Goal: Information Seeking & Learning: Learn about a topic

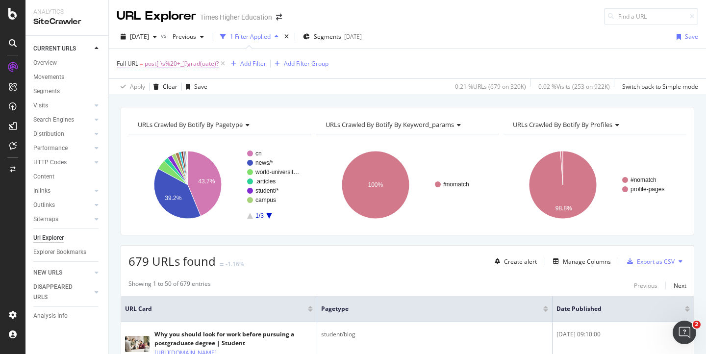
click at [196, 64] on span "post[-\s%20+_]?grad(uate)?" at bounding box center [182, 64] width 74 height 14
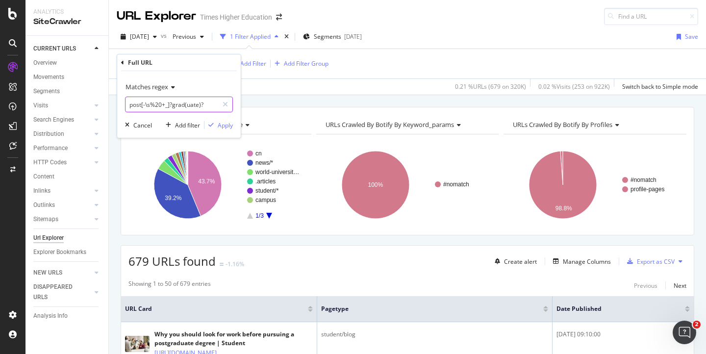
click at [209, 104] on input "post[-\s%20+_]?grad(uate)?" at bounding box center [171, 105] width 93 height 16
type input "p"
click at [168, 88] on span "Matches regex" at bounding box center [146, 86] width 43 height 9
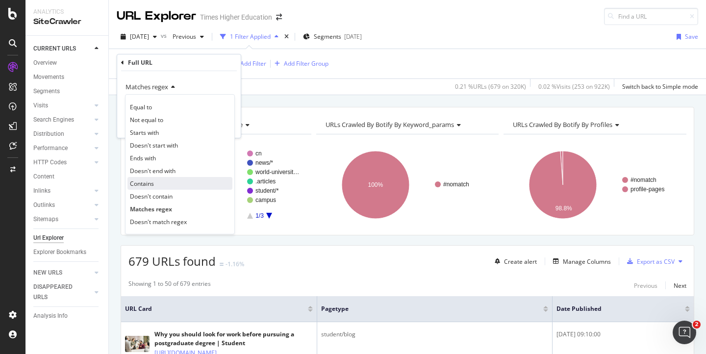
click at [149, 185] on span "Contains" at bounding box center [142, 183] width 24 height 8
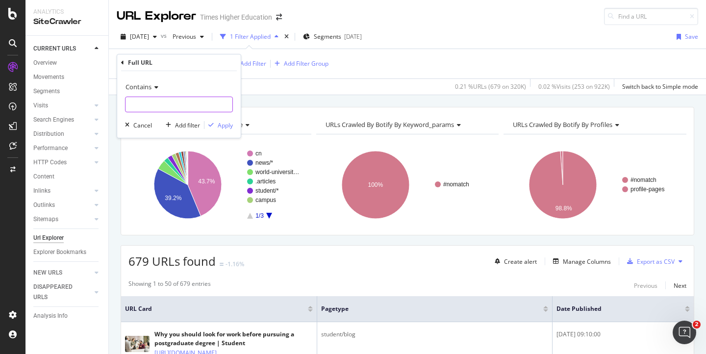
click at [141, 107] on input "text" at bounding box center [178, 105] width 107 height 16
type input "phd"
click at [226, 125] on div "Apply" at bounding box center [225, 125] width 15 height 8
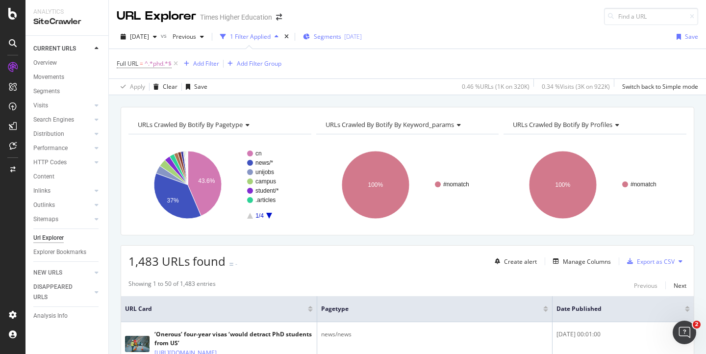
click at [341, 38] on span "Segments" at bounding box center [327, 36] width 27 height 8
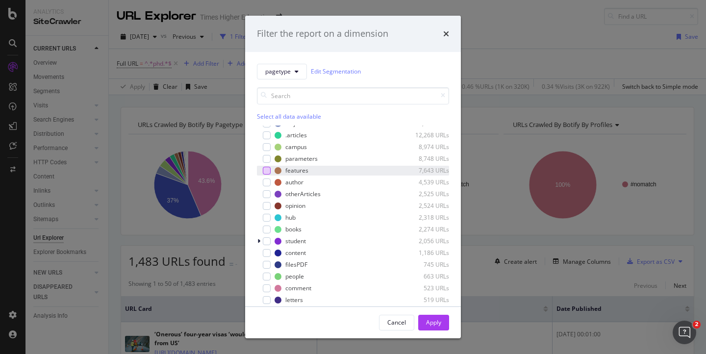
scroll to position [56, 0]
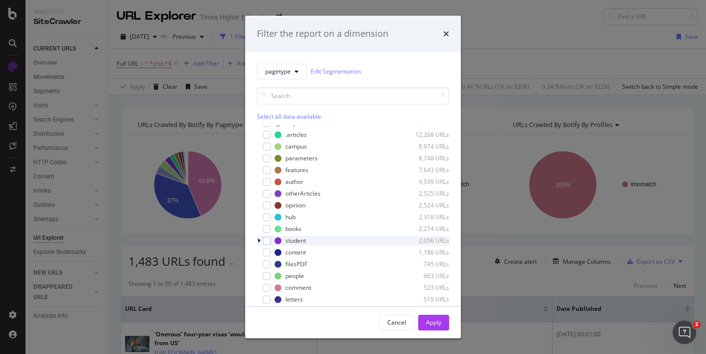
click at [259, 238] on icon "modal" at bounding box center [258, 241] width 3 height 6
click at [264, 238] on div "modal" at bounding box center [267, 241] width 8 height 8
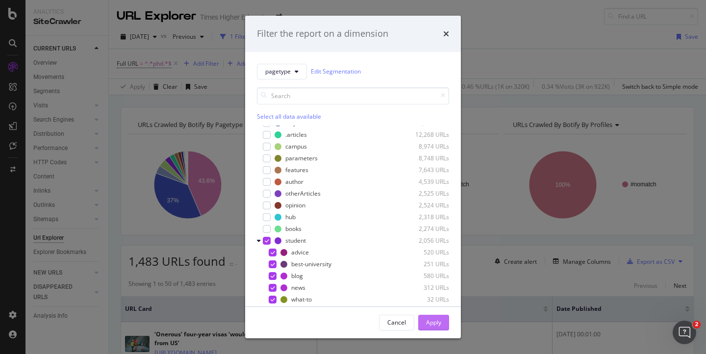
click at [428, 321] on div "Apply" at bounding box center [433, 322] width 15 height 8
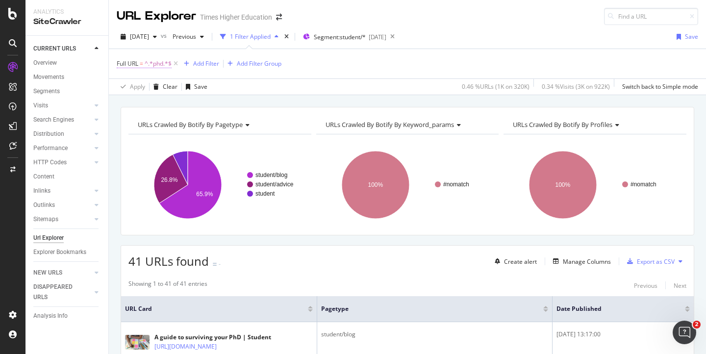
click at [154, 62] on span "^.*phd.*$" at bounding box center [158, 64] width 27 height 14
click at [146, 105] on input "phd" at bounding box center [171, 105] width 93 height 16
type input "masters"
click at [224, 127] on div "Apply" at bounding box center [225, 125] width 15 height 8
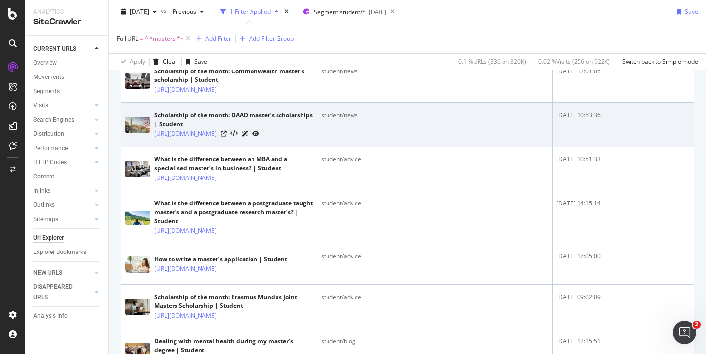
scroll to position [204, 0]
